Goal: Check status: Check status

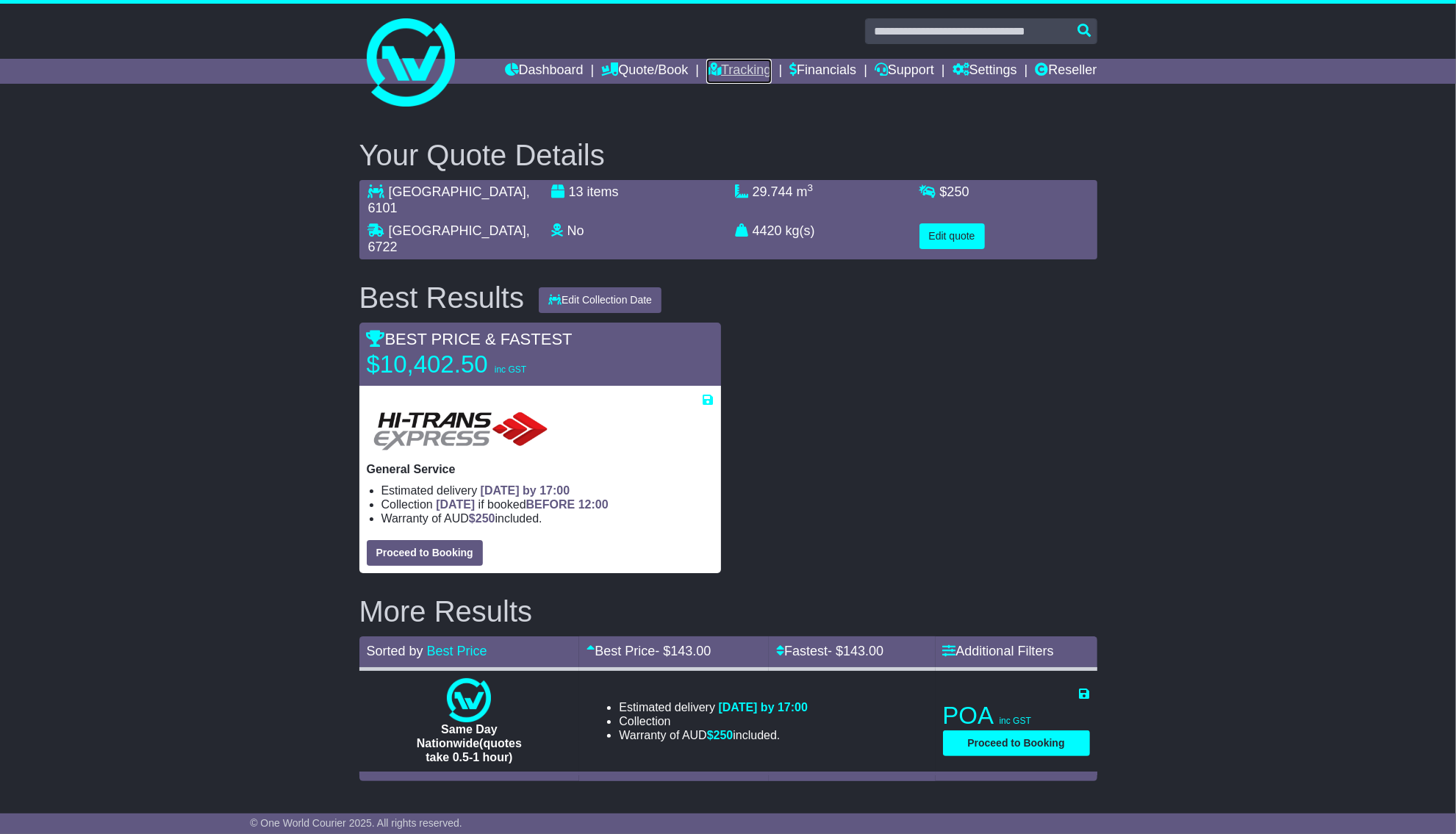
click at [734, 75] on link "Tracking" at bounding box center [739, 72] width 65 height 25
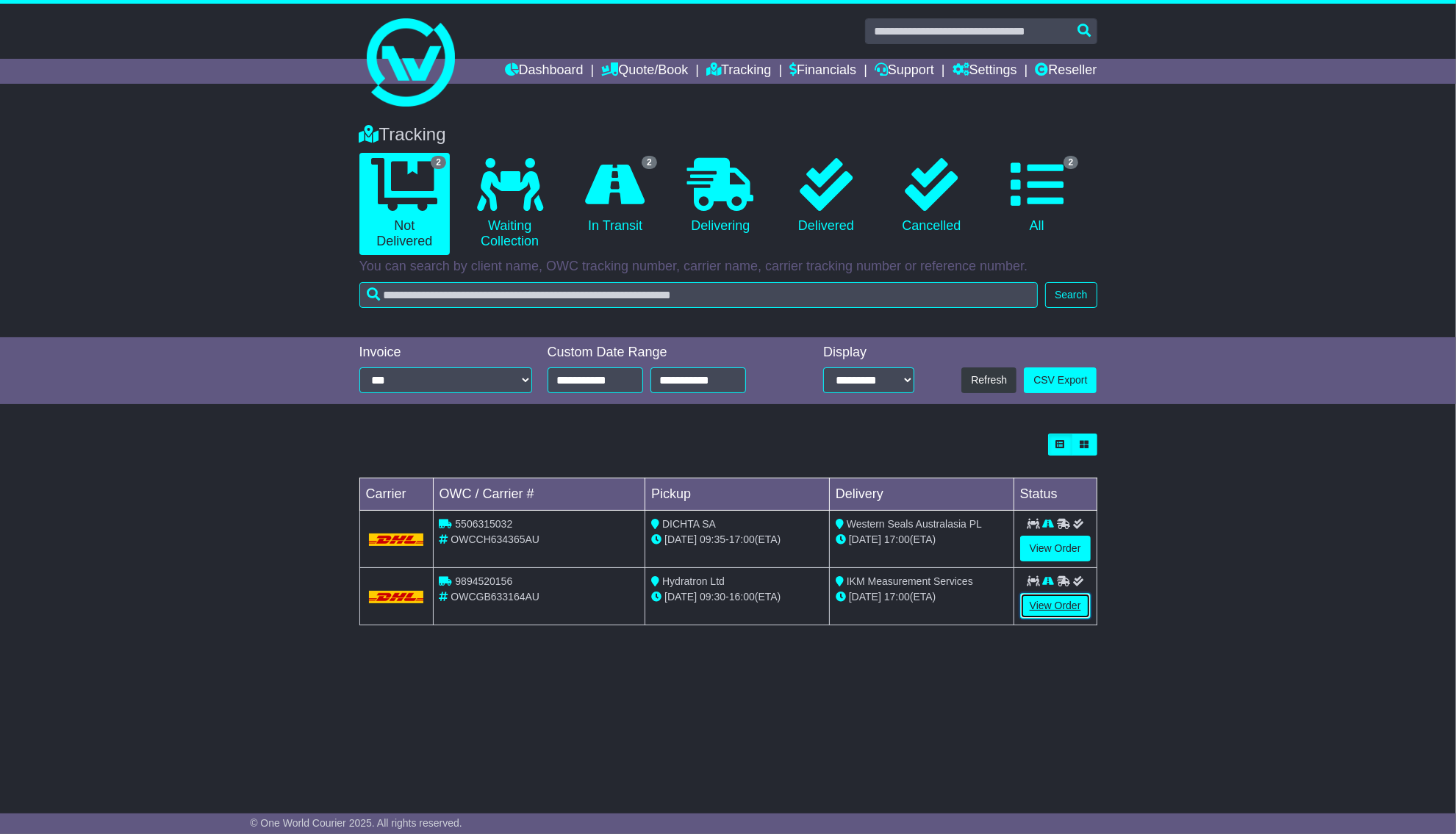
click at [1077, 607] on link "View Order" at bounding box center [1056, 605] width 71 height 26
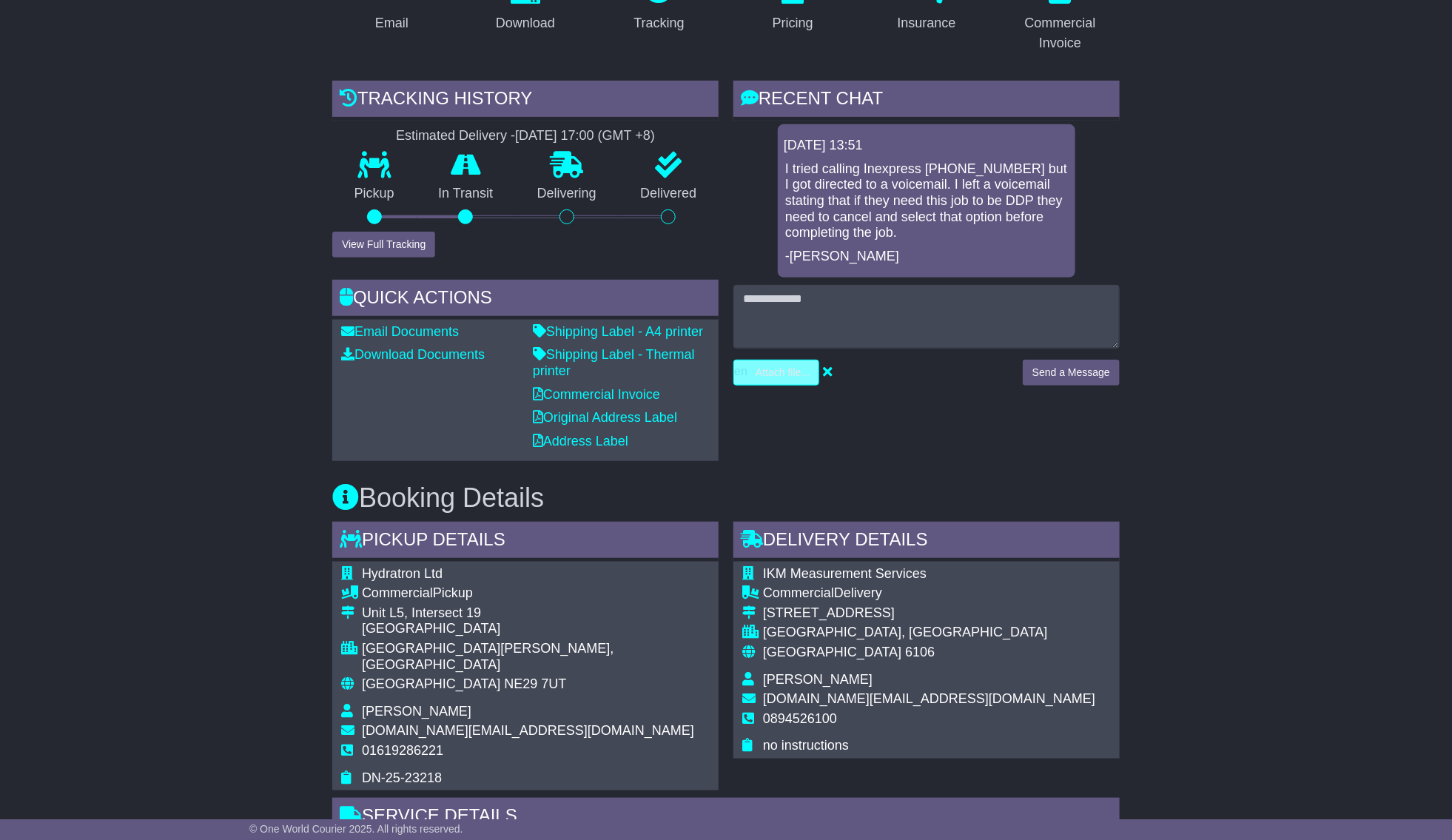
scroll to position [277, 0]
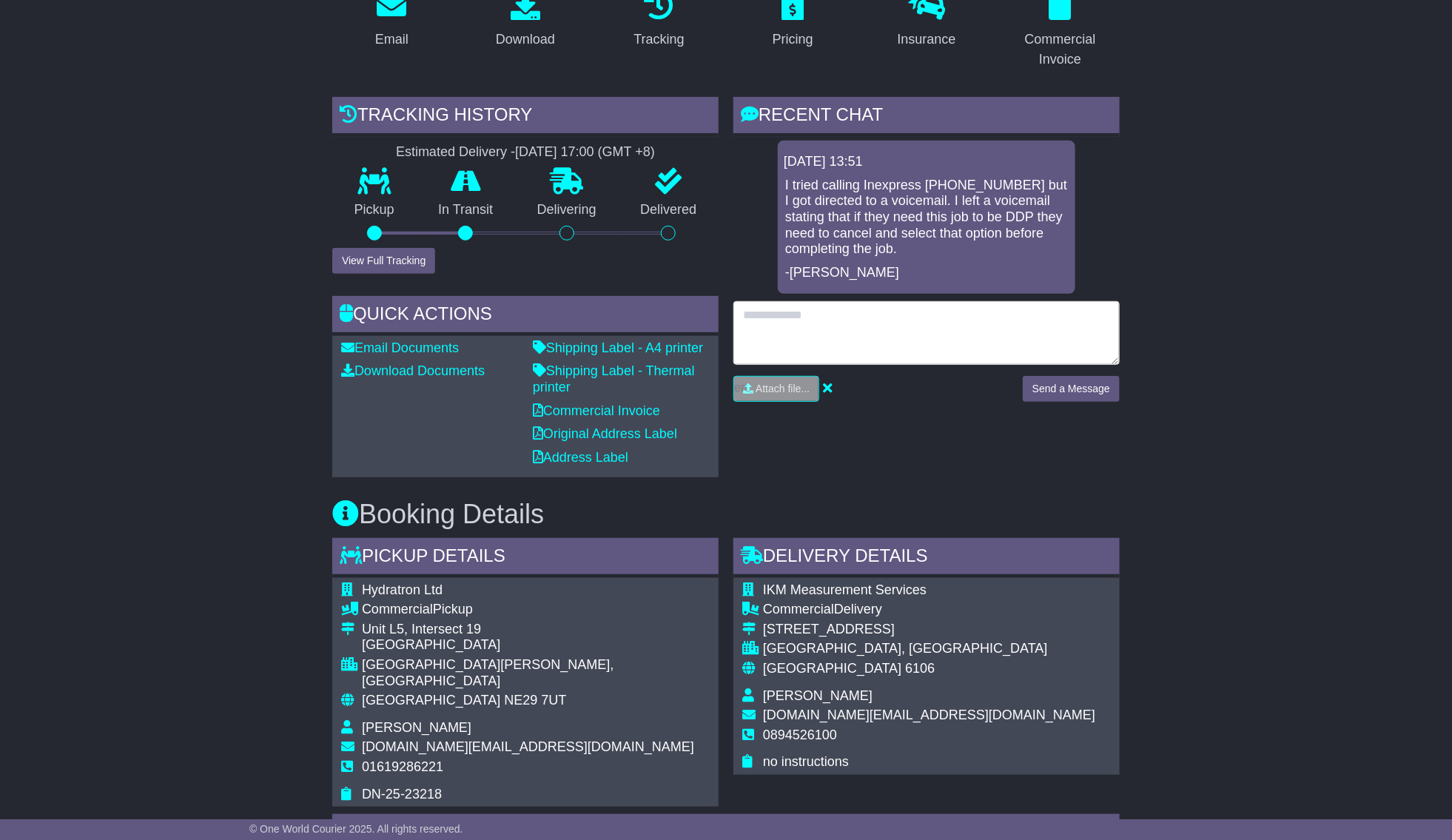
click at [819, 327] on textarea at bounding box center [927, 333] width 387 height 64
type textarea "*"
type textarea "**********"
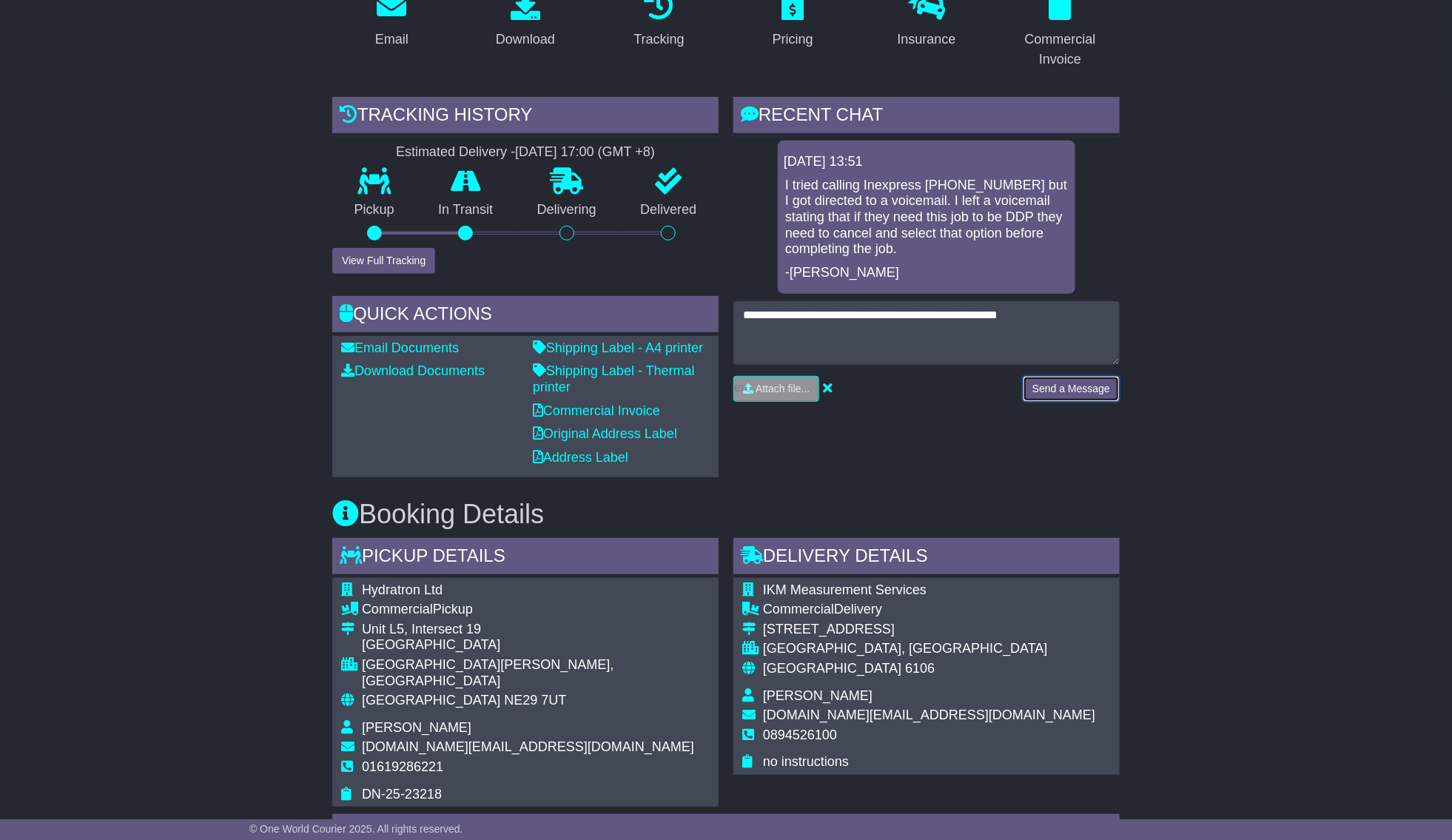
click at [1077, 376] on button "Send a Message" at bounding box center [1071, 389] width 97 height 26
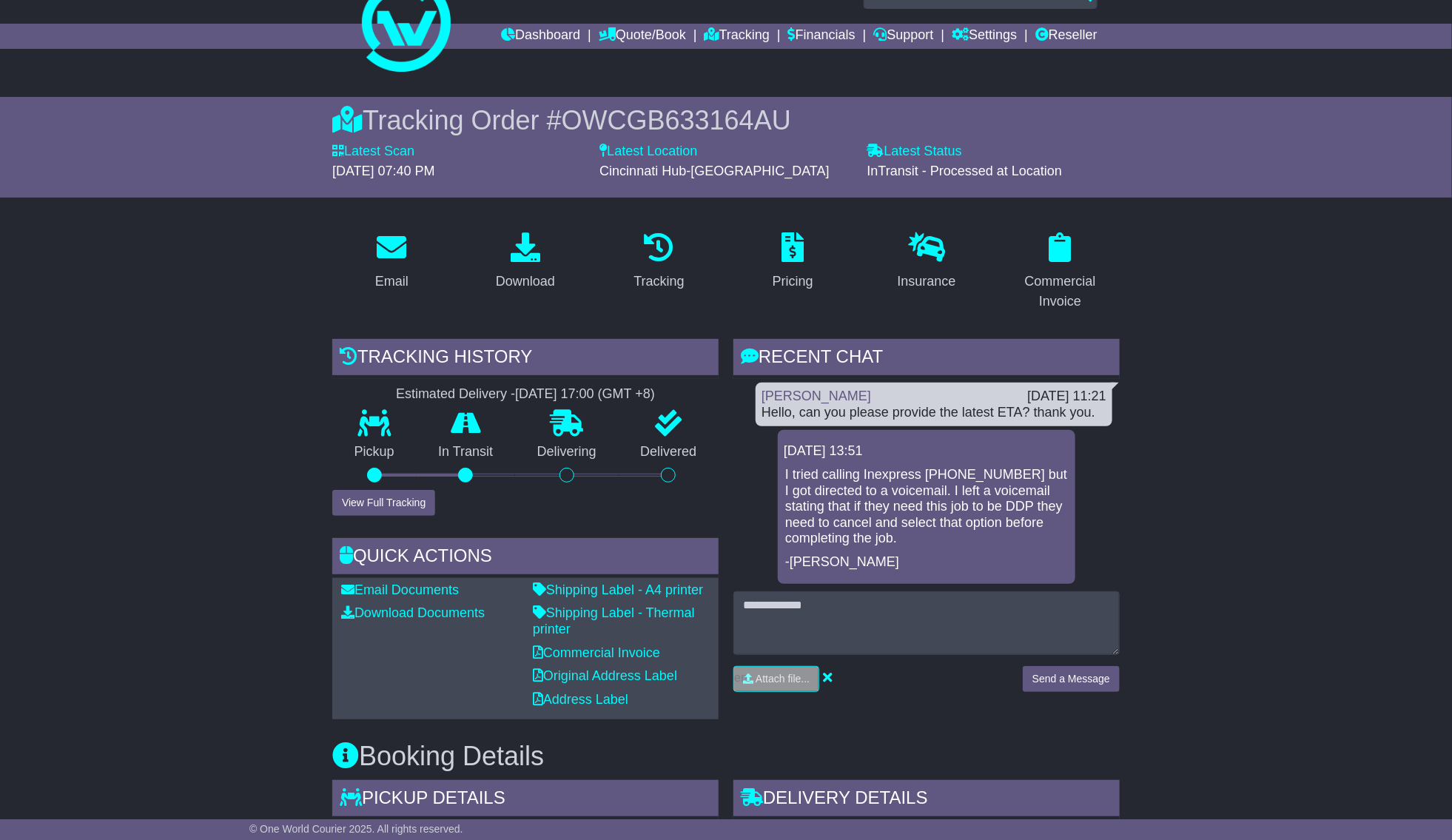
scroll to position [38, 0]
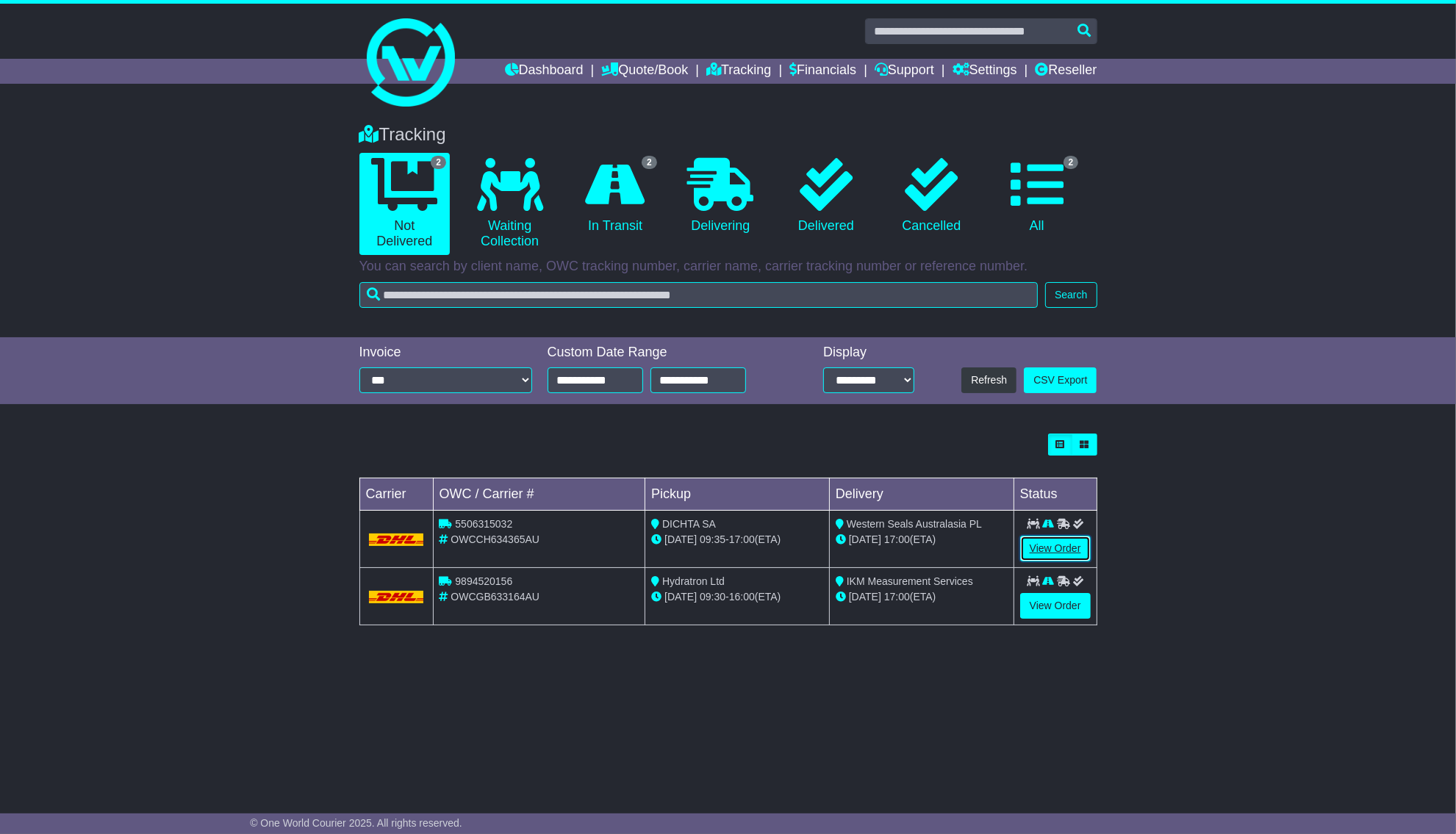
click at [1068, 555] on link "View Order" at bounding box center [1056, 548] width 71 height 26
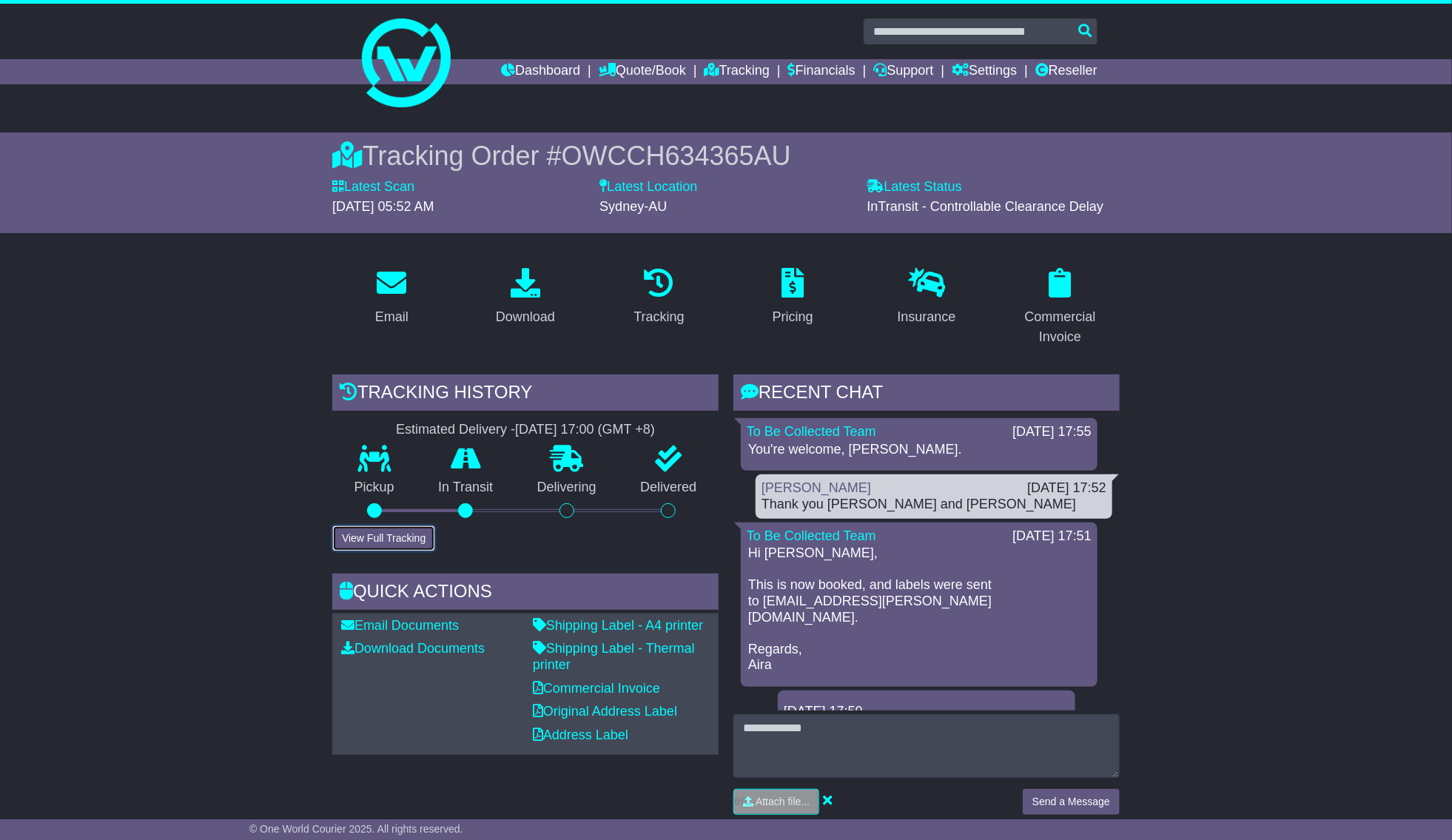
click at [389, 536] on button "View Full Tracking" at bounding box center [384, 538] width 103 height 26
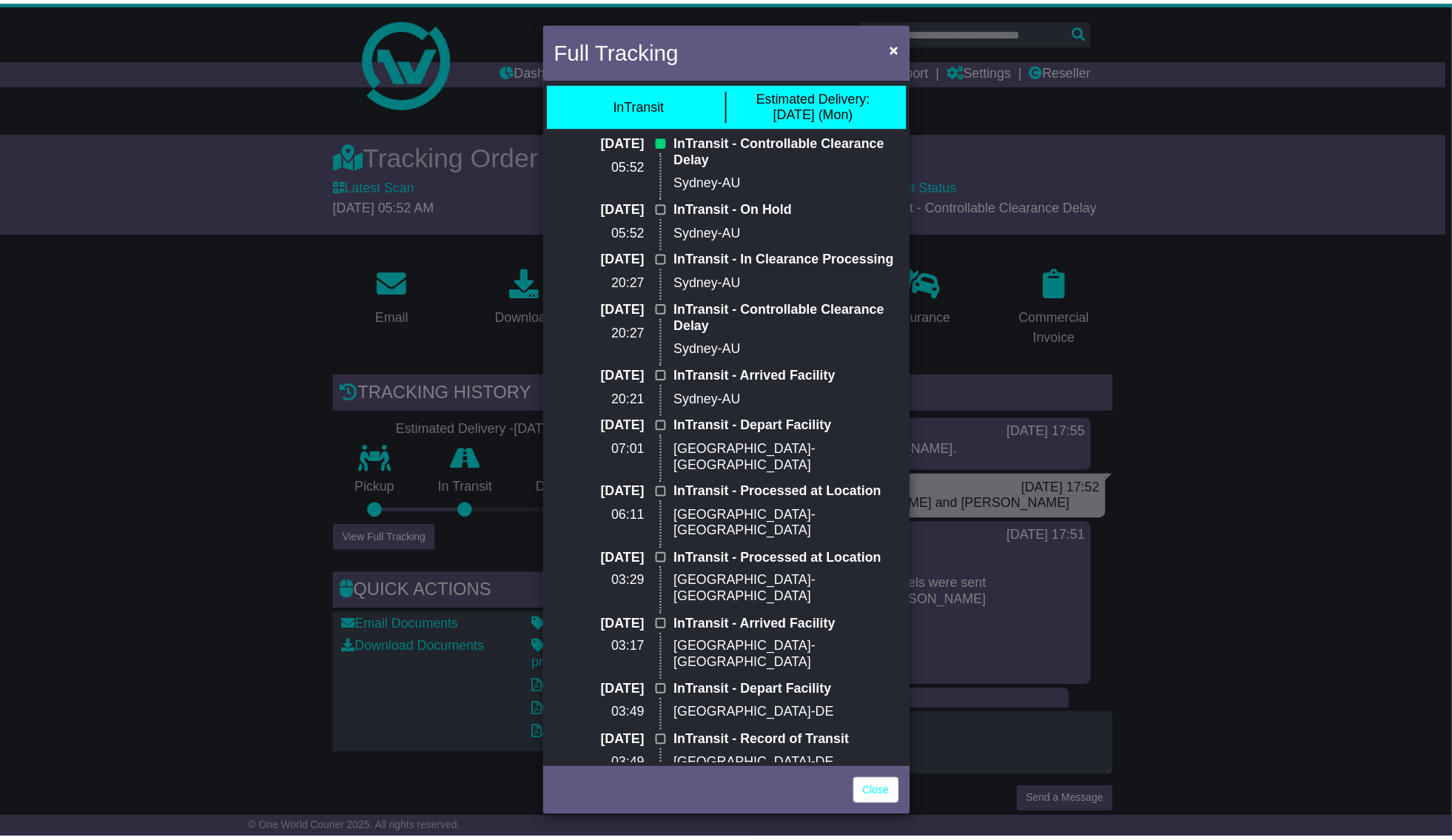
scroll to position [11, 0]
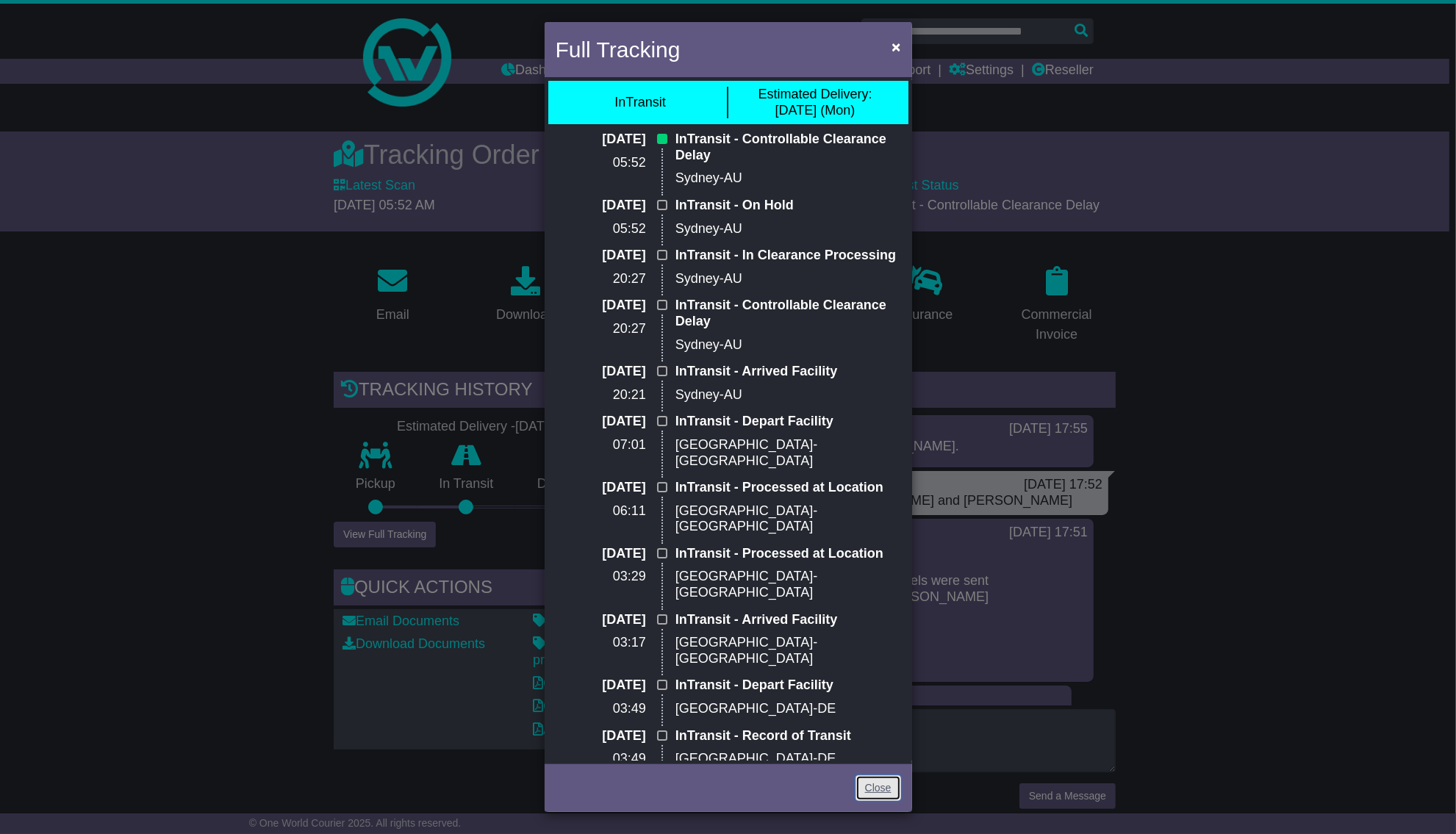
click at [893, 788] on link "Close" at bounding box center [879, 788] width 46 height 26
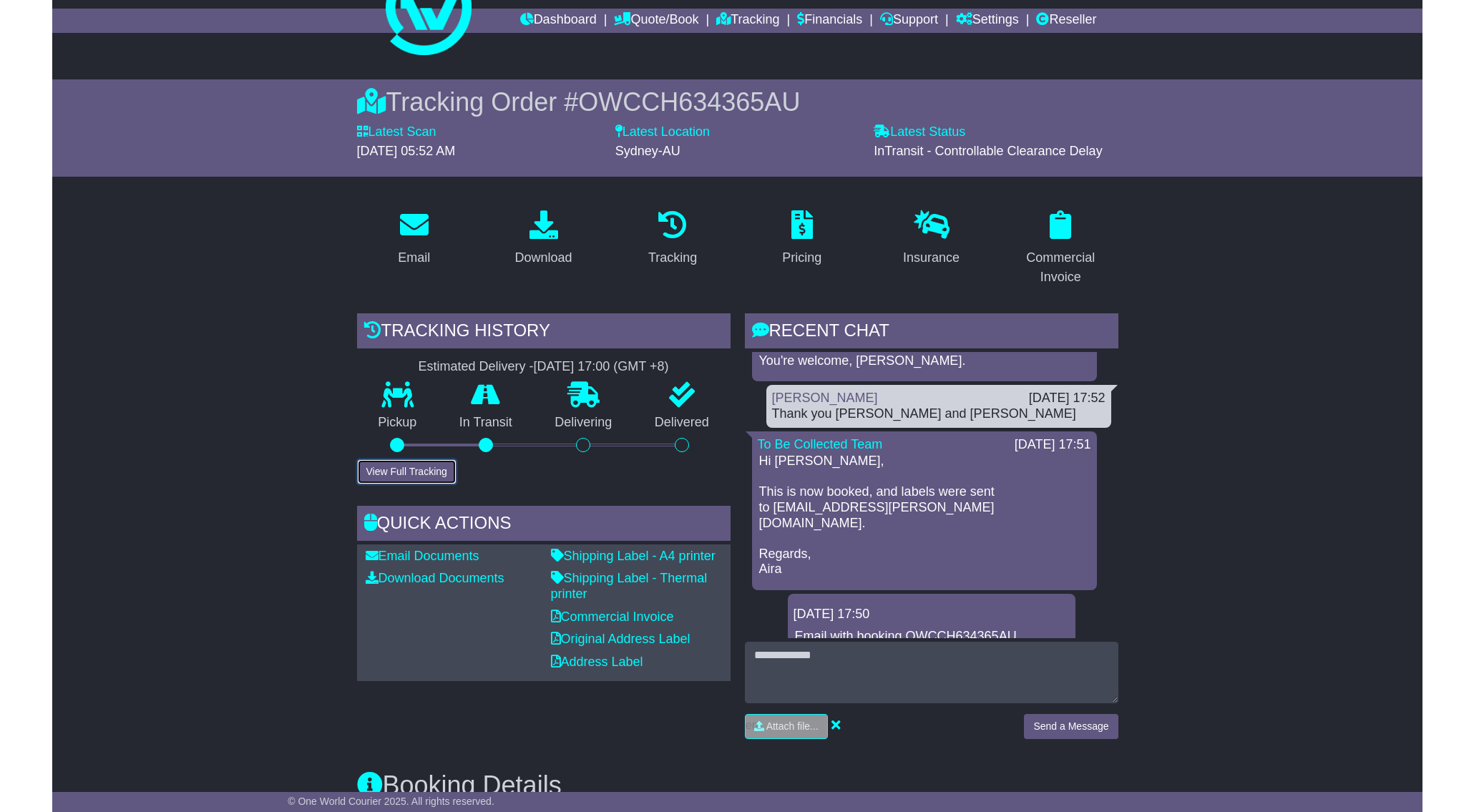
scroll to position [568, 0]
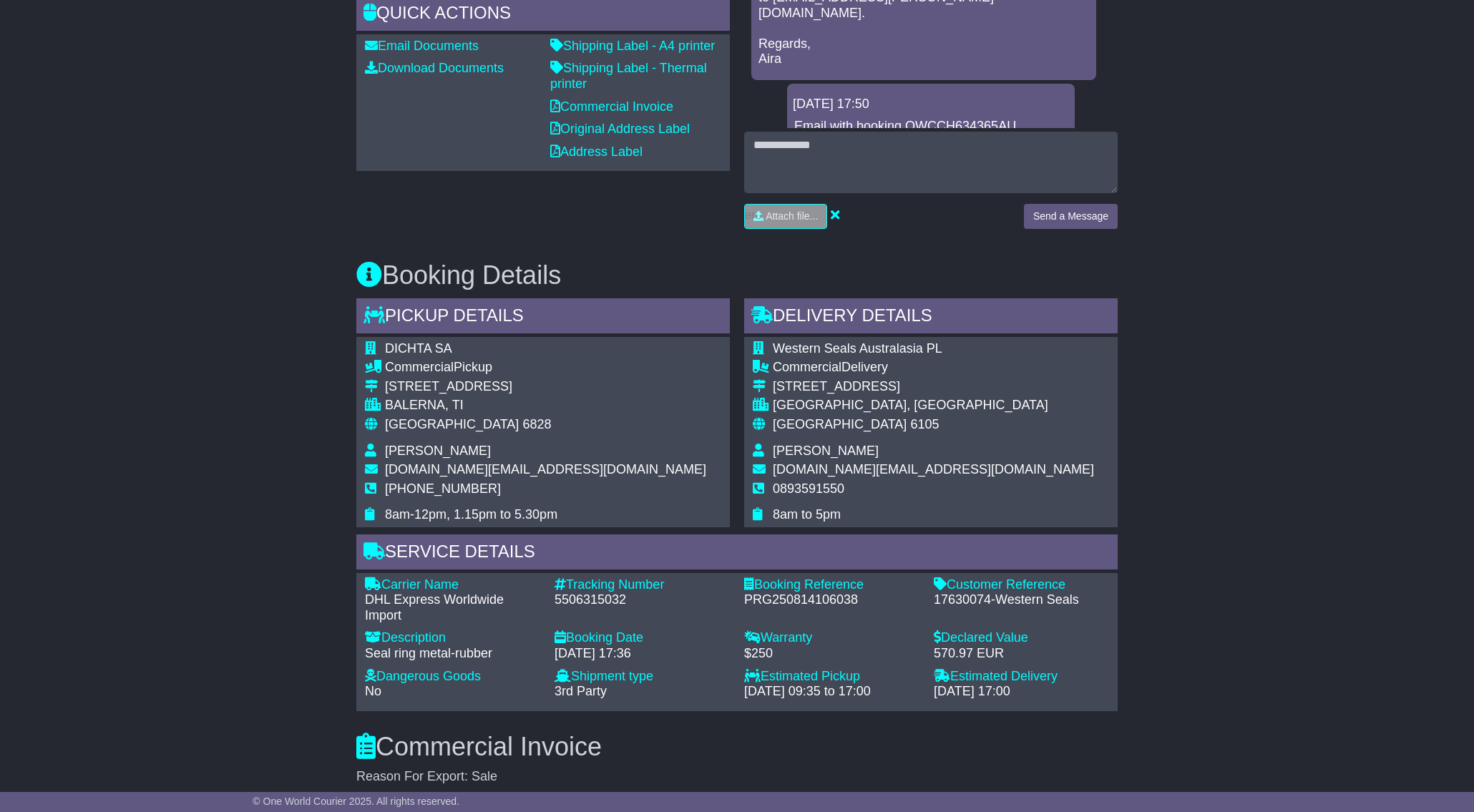
click at [260, 322] on div "Email Download Tracking Pricing Insurance" at bounding box center [737, 535] width 1474 height 1695
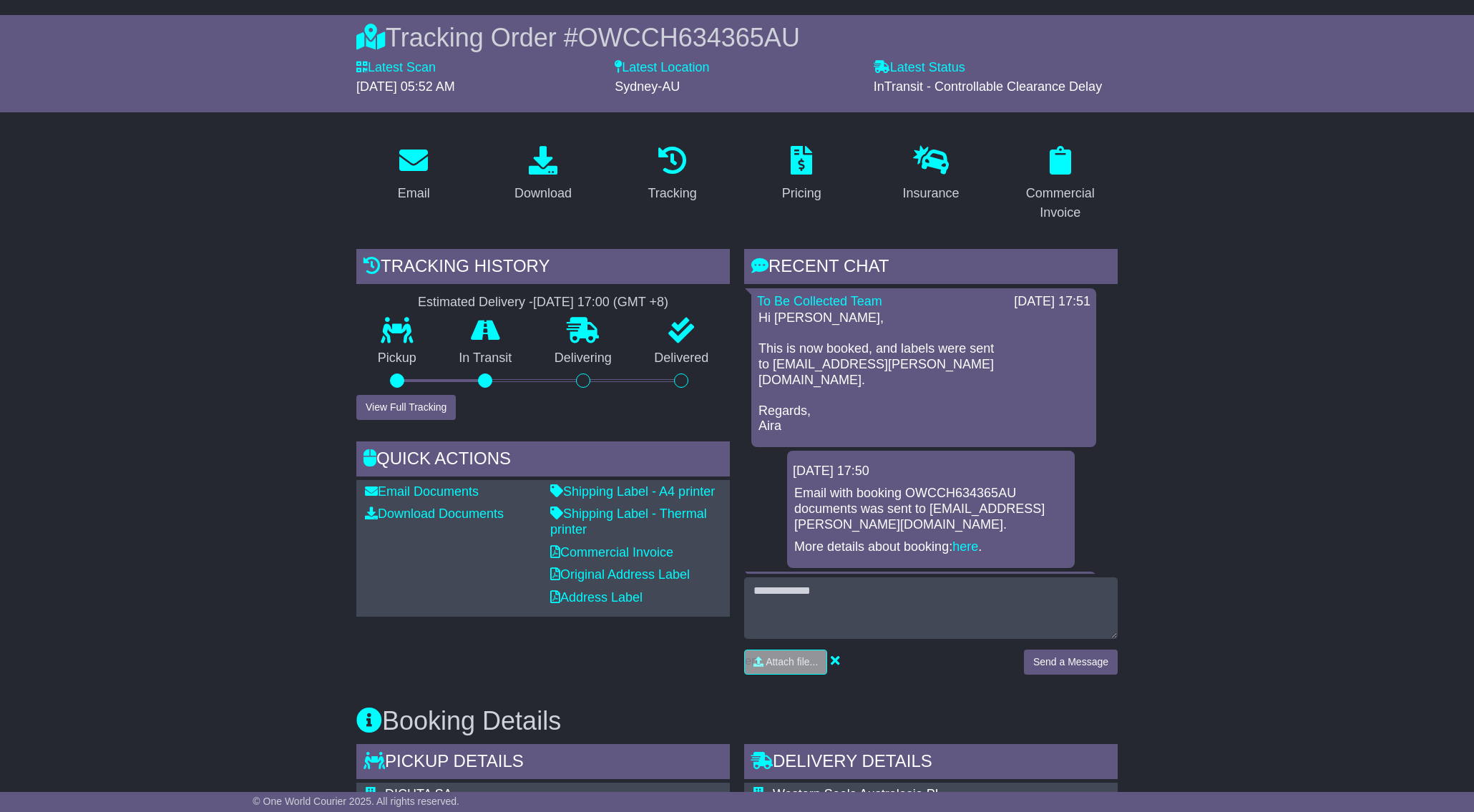
scroll to position [520, 0]
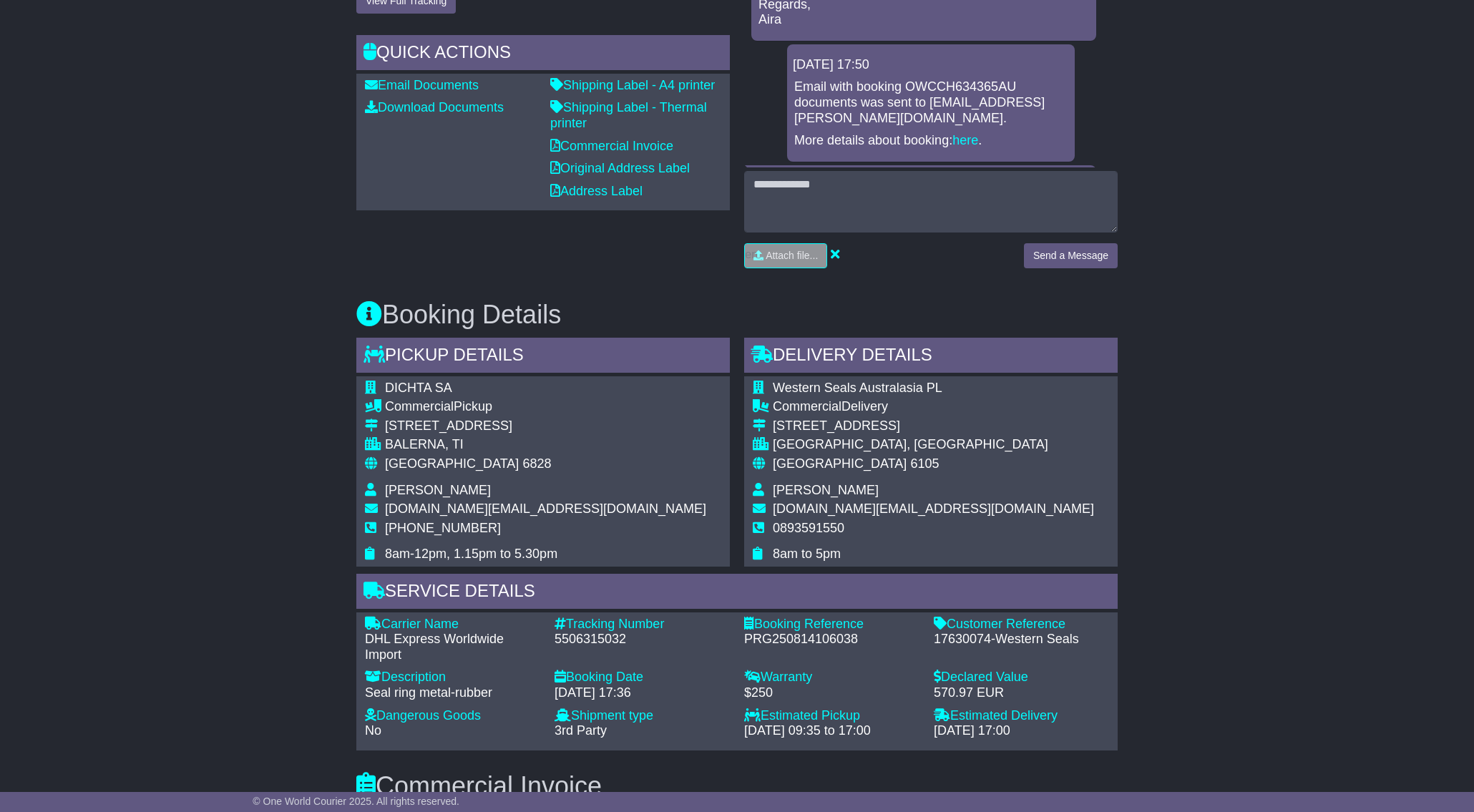
click at [415, 381] on span "DICHTA SA" at bounding box center [419, 388] width 68 height 14
copy tbody "DICHTA SA"
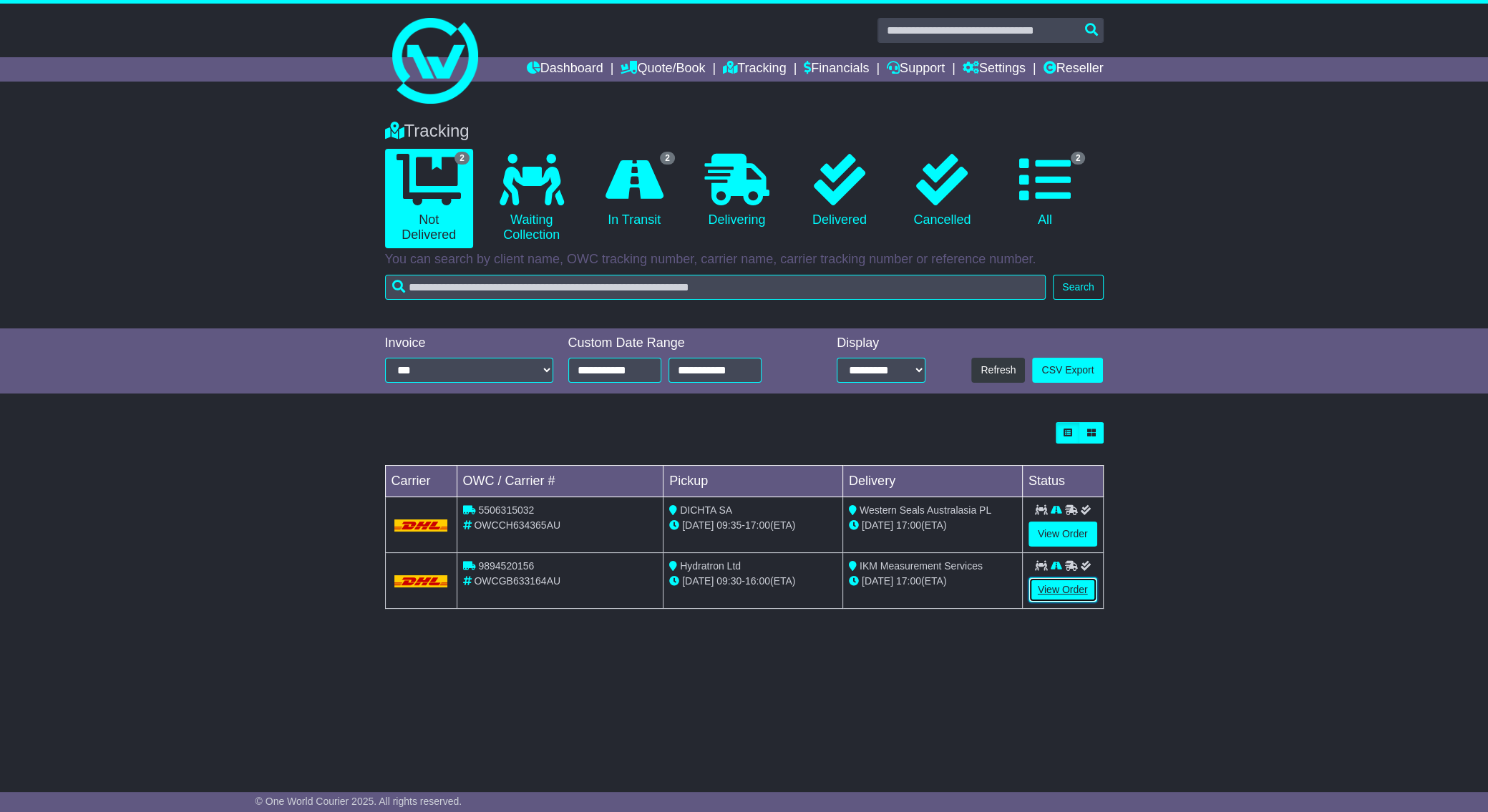
click at [1071, 587] on link "View Order" at bounding box center [1063, 589] width 69 height 25
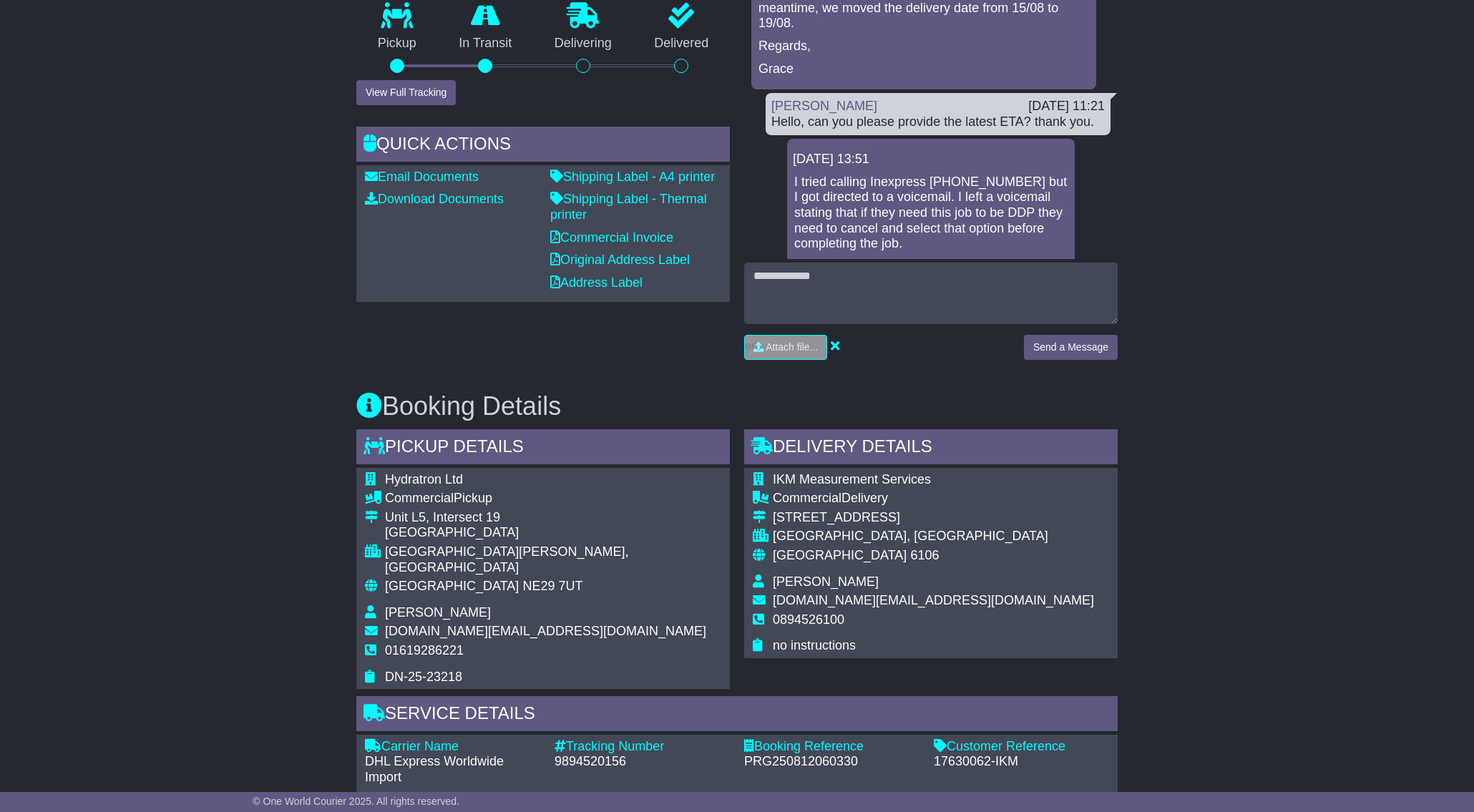
scroll to position [458, 0]
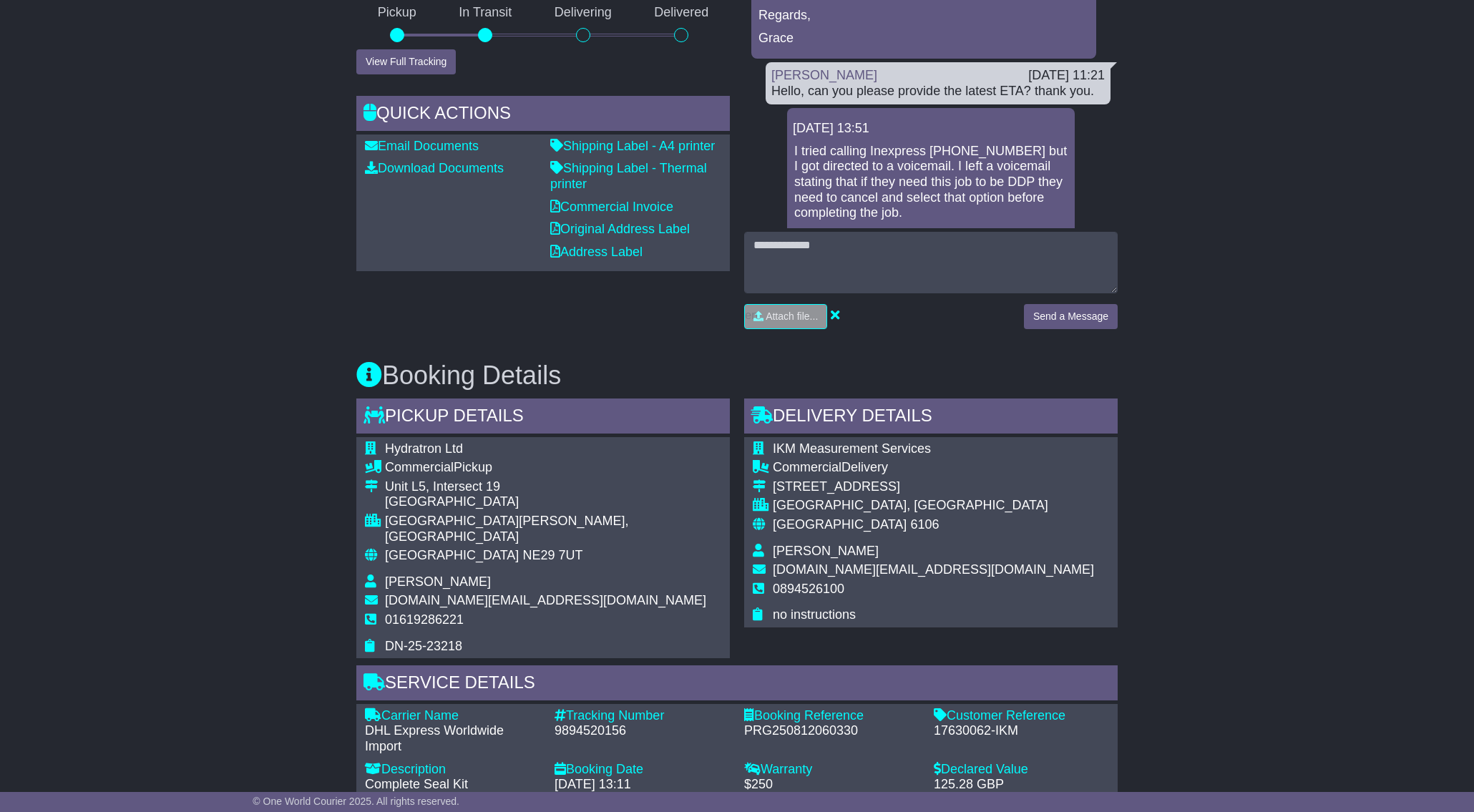
click at [235, 520] on div "Email Download Tracking Pricing Insurance" at bounding box center [737, 651] width 1474 height 1726
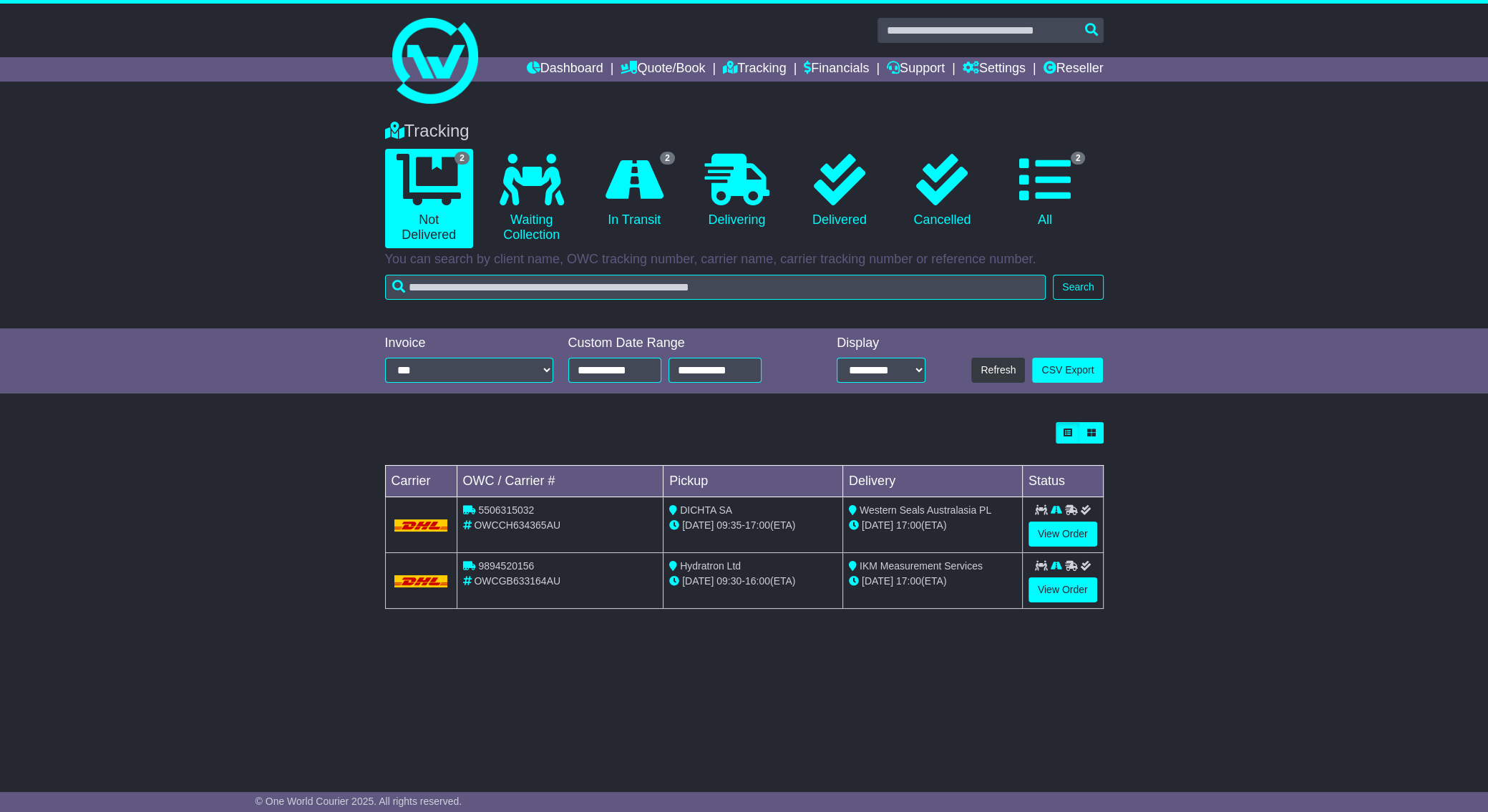
drag, startPoint x: 1088, startPoint y: 548, endPoint x: 1075, endPoint y: 545, distance: 13.3
click at [1088, 548] on td "View Order" at bounding box center [1062, 525] width 81 height 56
click at [1049, 538] on link "View Order" at bounding box center [1063, 534] width 69 height 25
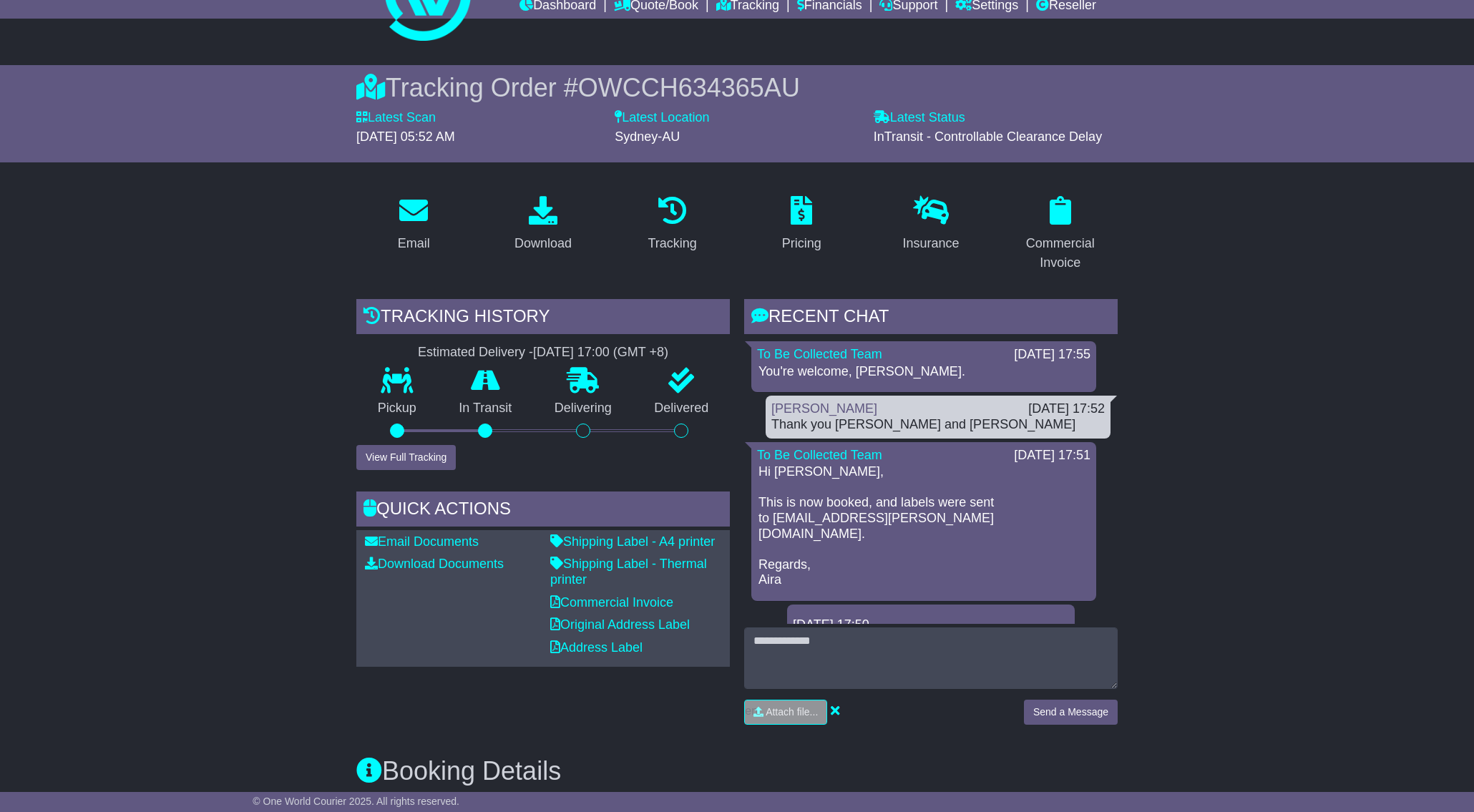
scroll to position [333, 0]
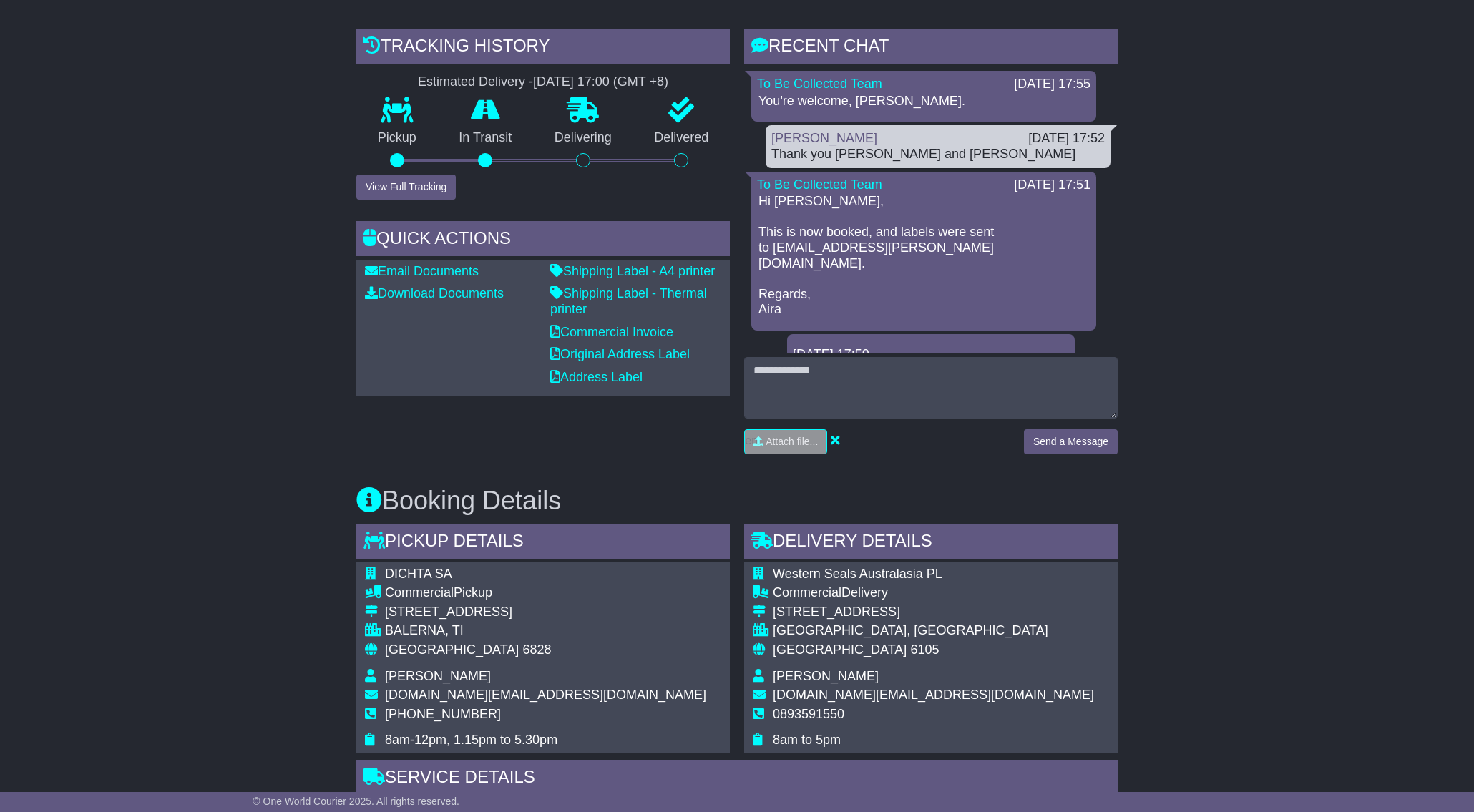
click at [1262, 457] on div "Email Download Tracking Pricing Insurance" at bounding box center [737, 761] width 1474 height 1695
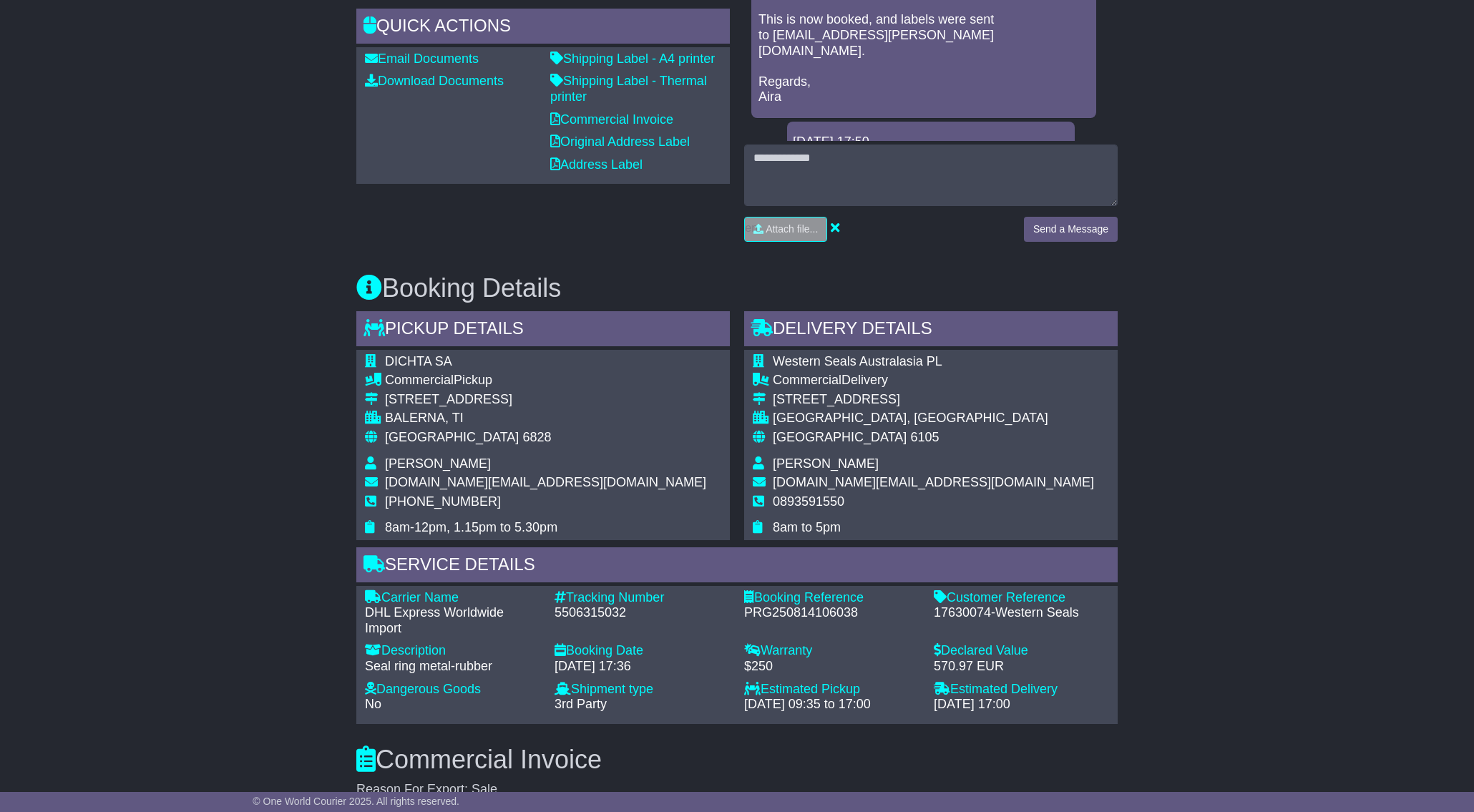
scroll to position [590, 0]
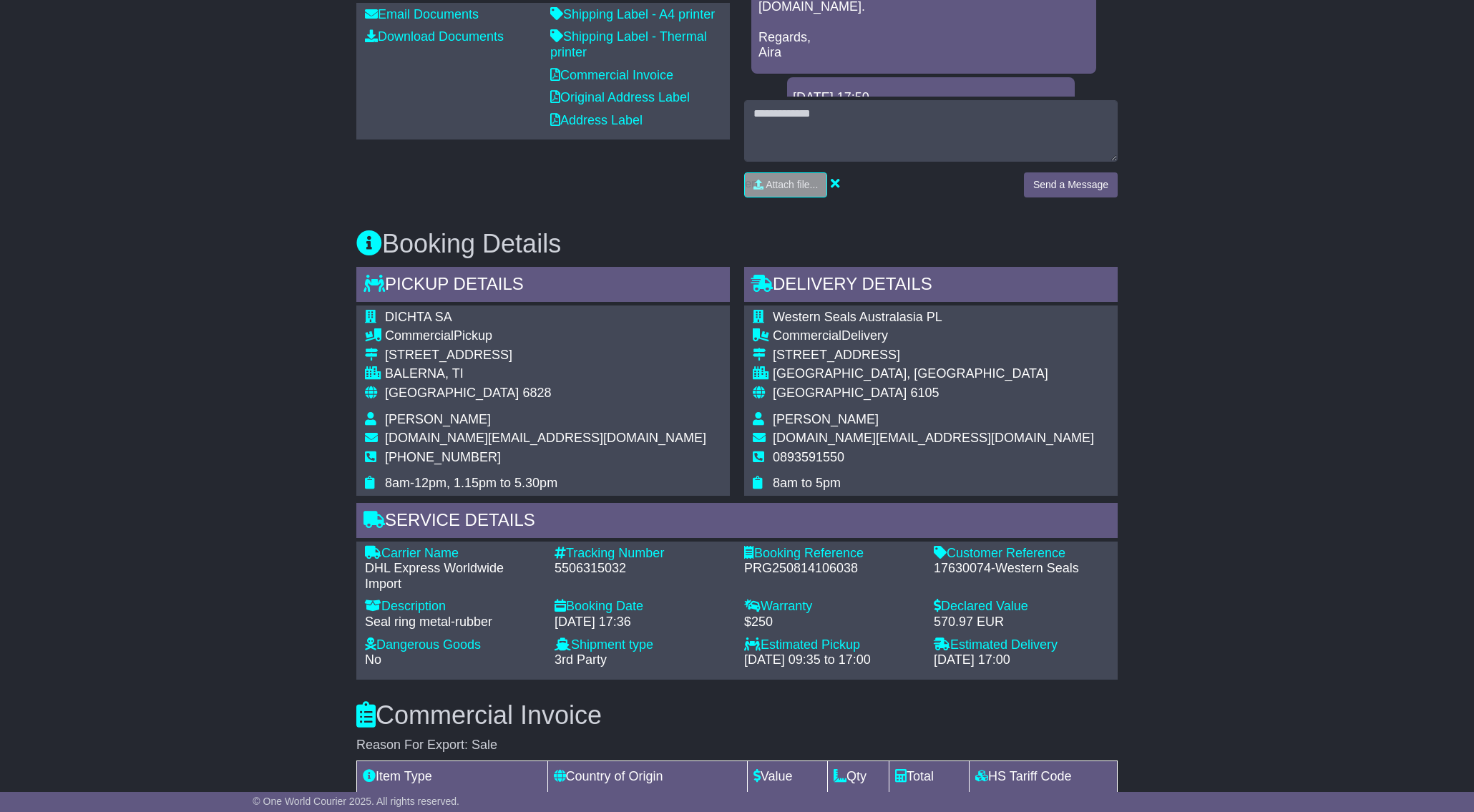
click at [617, 566] on div "5506315032" at bounding box center [642, 569] width 175 height 16
copy div "5506315032"
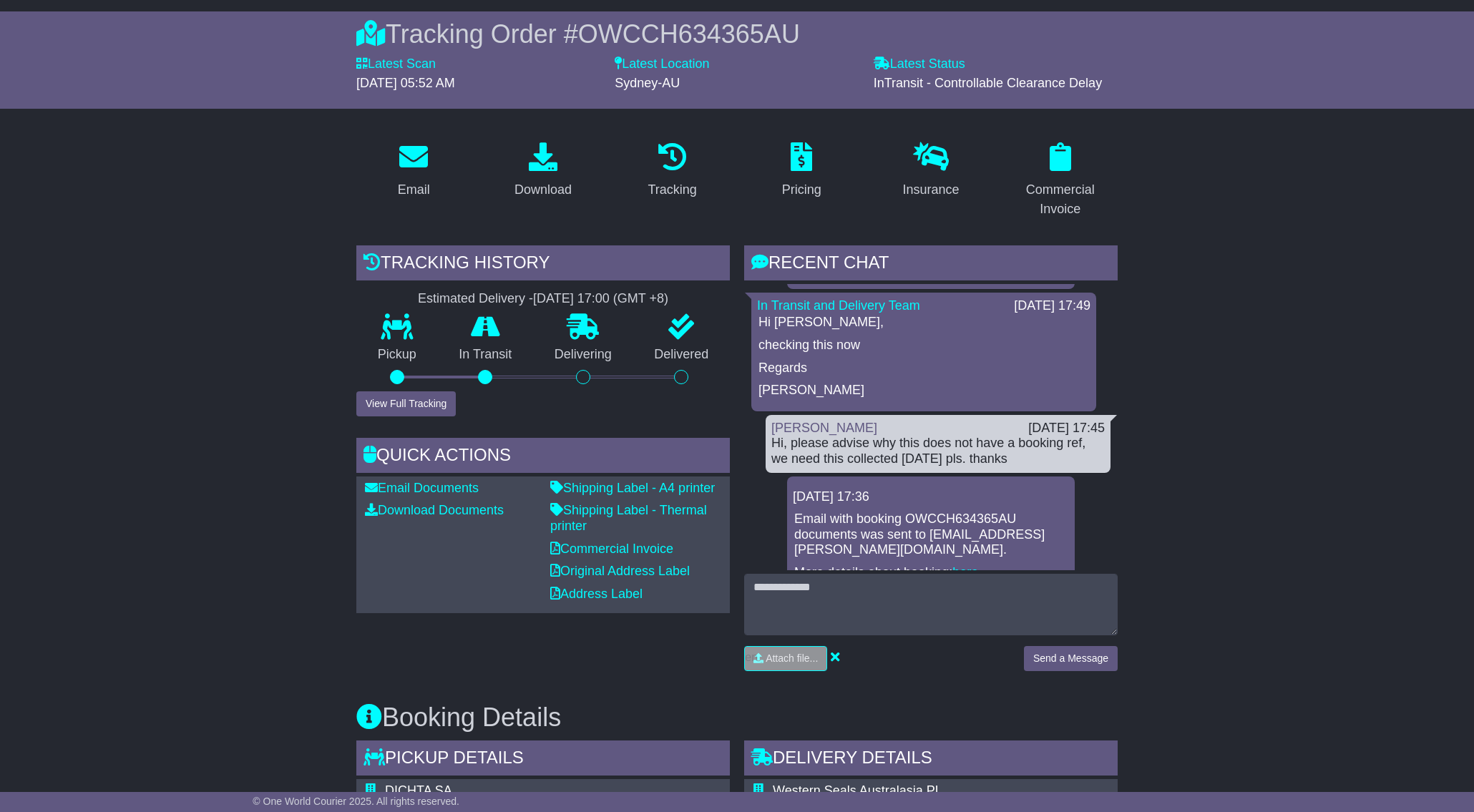
scroll to position [390, 0]
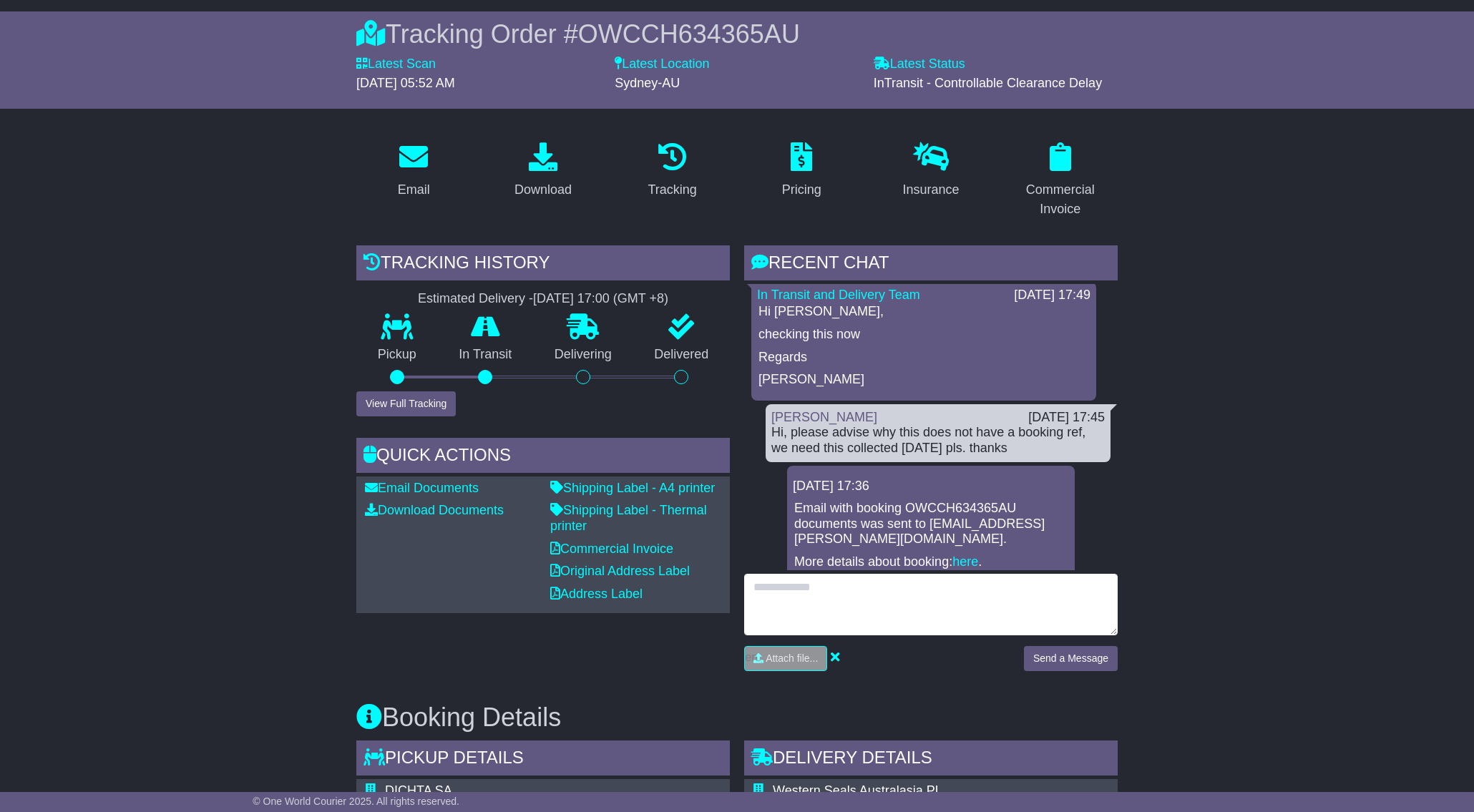
click at [884, 596] on textarea at bounding box center [931, 604] width 374 height 62
paste textarea "**********"
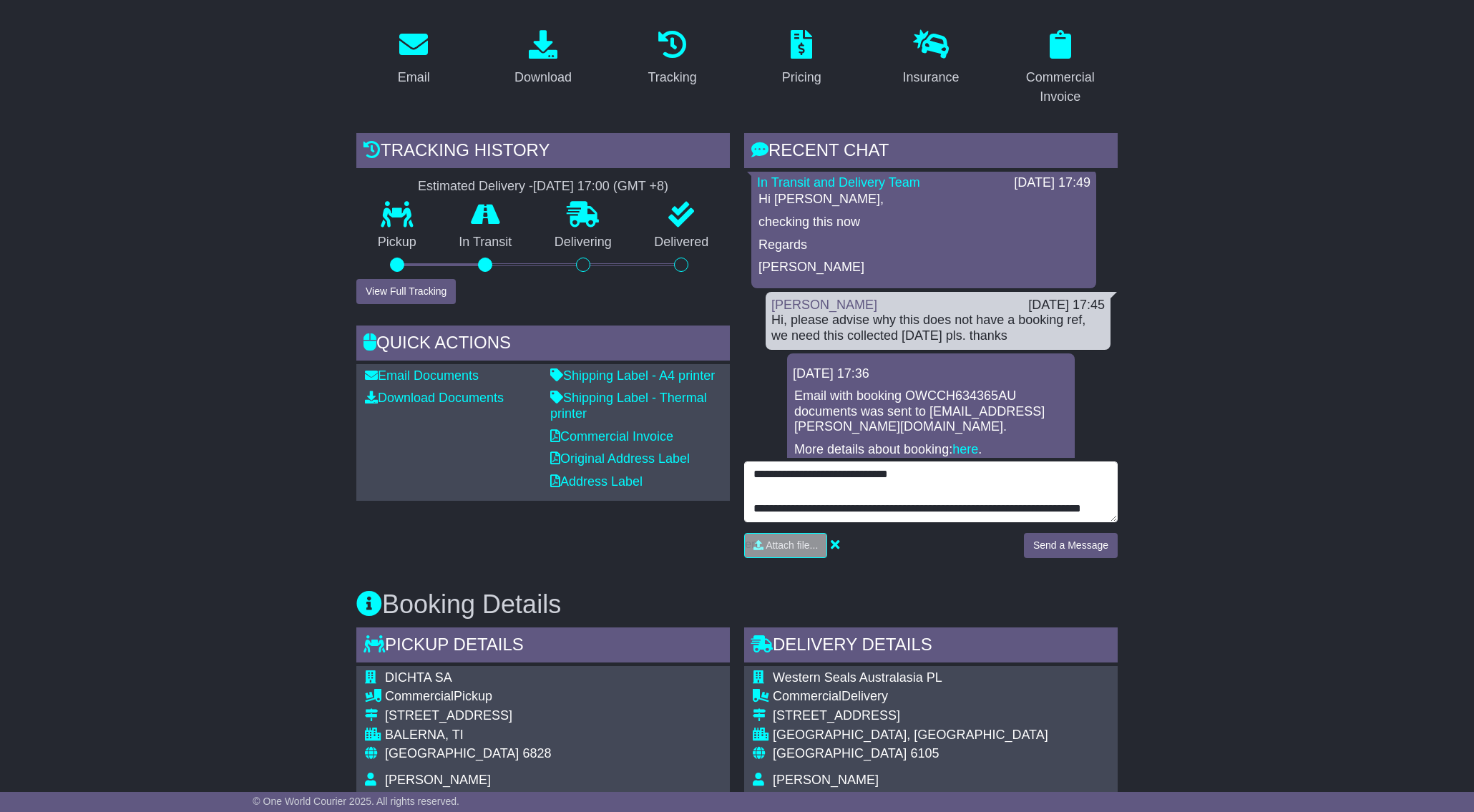
scroll to position [34, 0]
type textarea "**********"
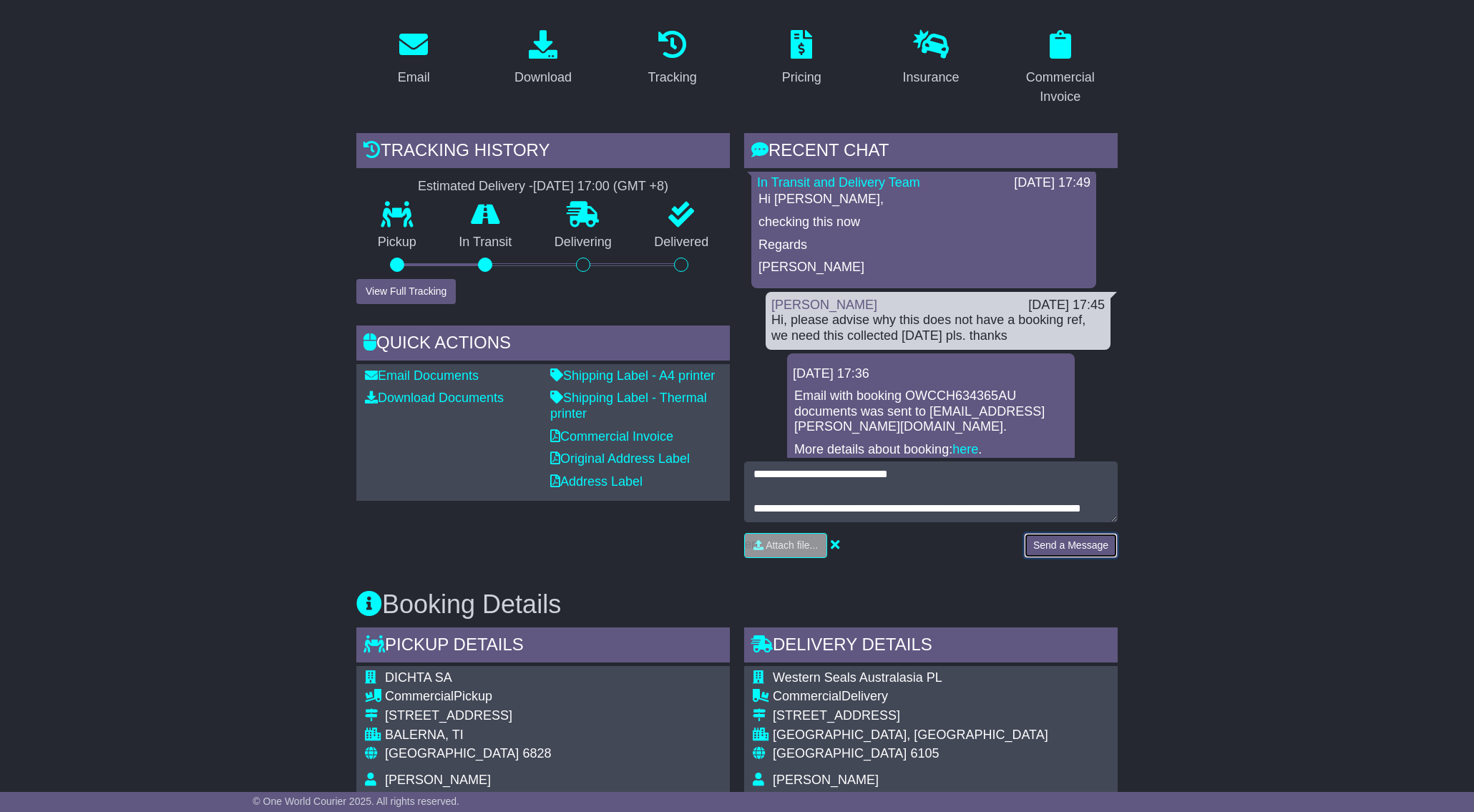
click at [1057, 550] on button "Send a Message" at bounding box center [1071, 545] width 93 height 25
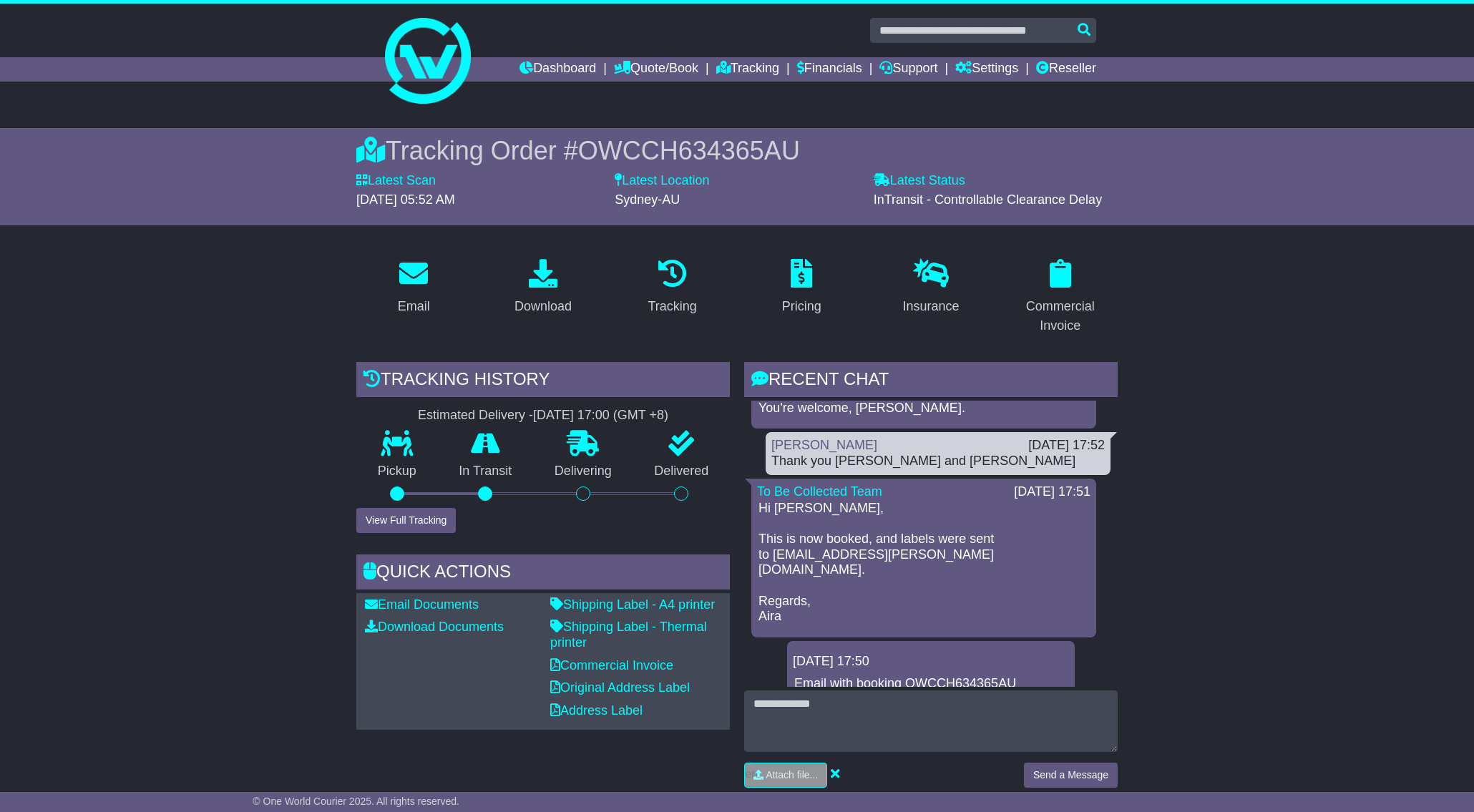
scroll to position [0, 0]
